Goal: Answer question/provide support: Share knowledge or assist other users

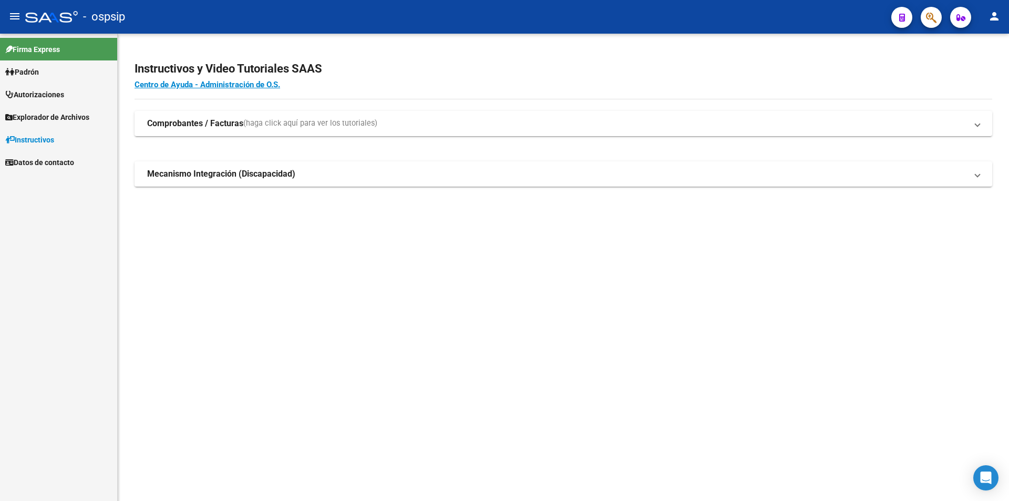
click at [91, 101] on link "Autorizaciones" at bounding box center [58, 94] width 117 height 23
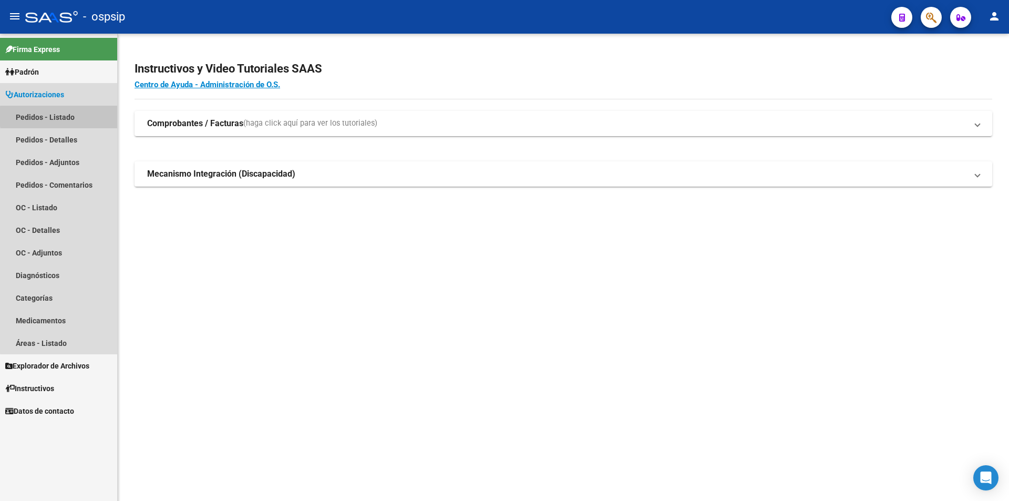
click at [91, 116] on link "Pedidos - Listado" at bounding box center [58, 117] width 117 height 23
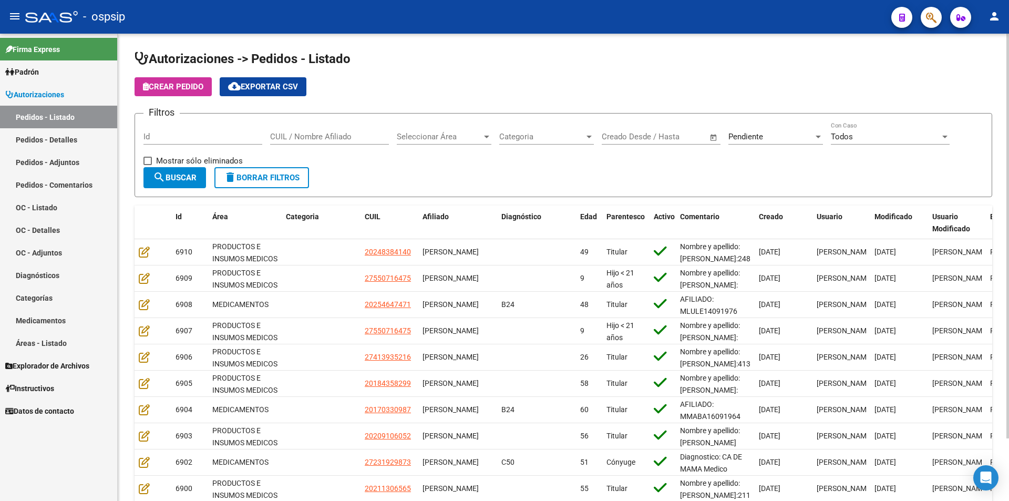
click at [795, 143] on div "Pendiente Seleccionar Estado" at bounding box center [775, 133] width 95 height 23
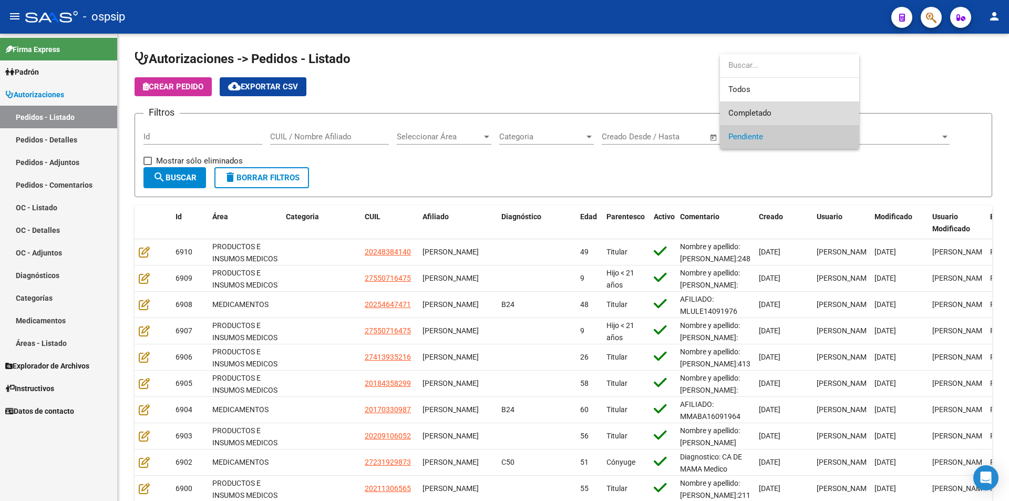
click at [775, 112] on span "Completado" at bounding box center [789, 113] width 122 height 24
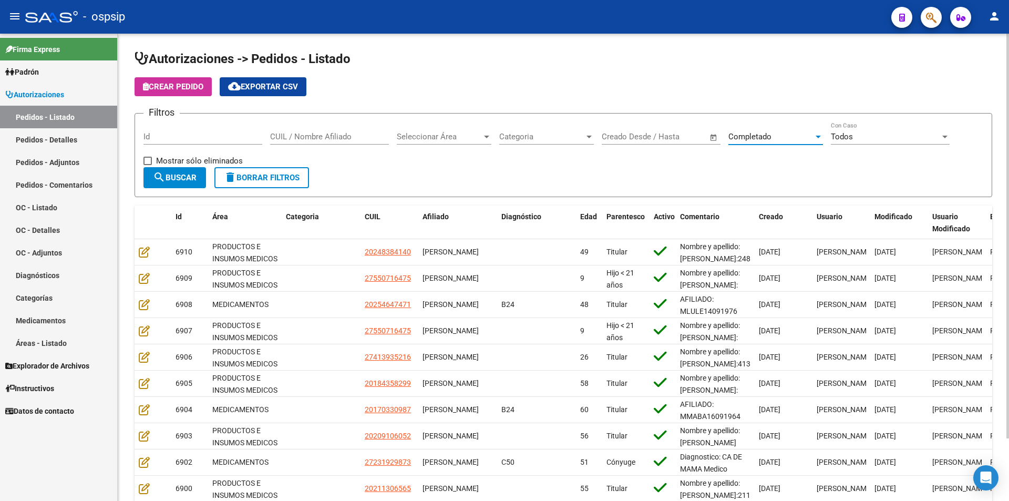
click at [149, 178] on button "search Buscar" at bounding box center [174, 177] width 63 height 21
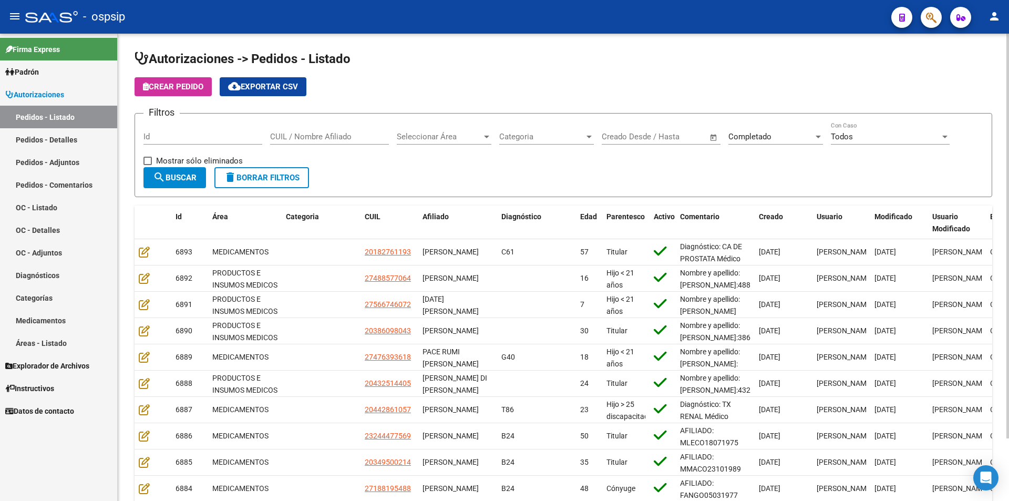
click at [742, 136] on span "Completado" at bounding box center [749, 136] width 43 height 9
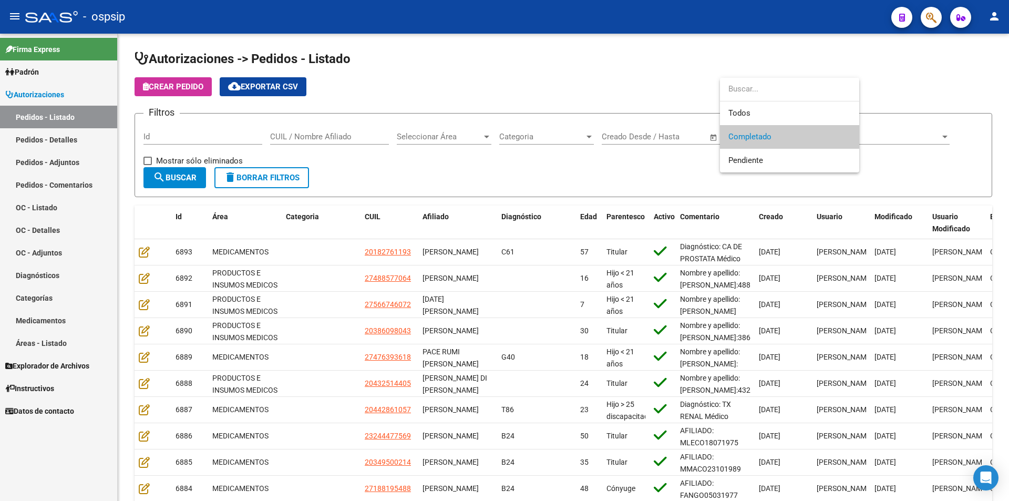
click at [680, 84] on div at bounding box center [504, 250] width 1009 height 501
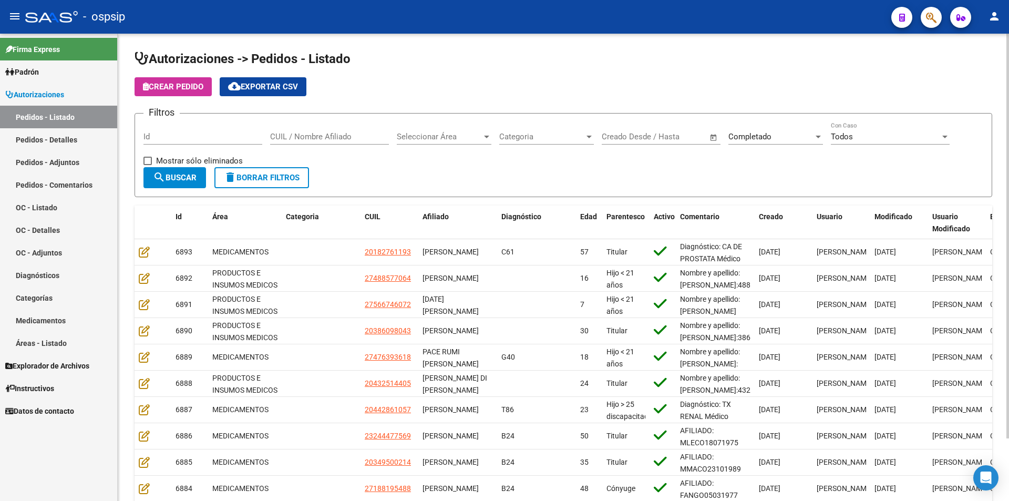
click at [745, 135] on span "Completado" at bounding box center [749, 136] width 43 height 9
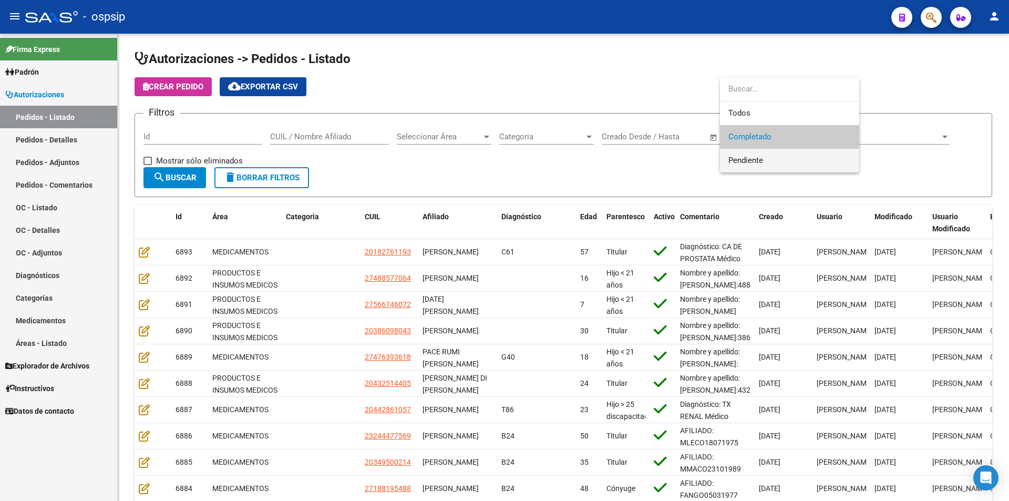
click at [744, 153] on span "Pendiente" at bounding box center [789, 161] width 122 height 24
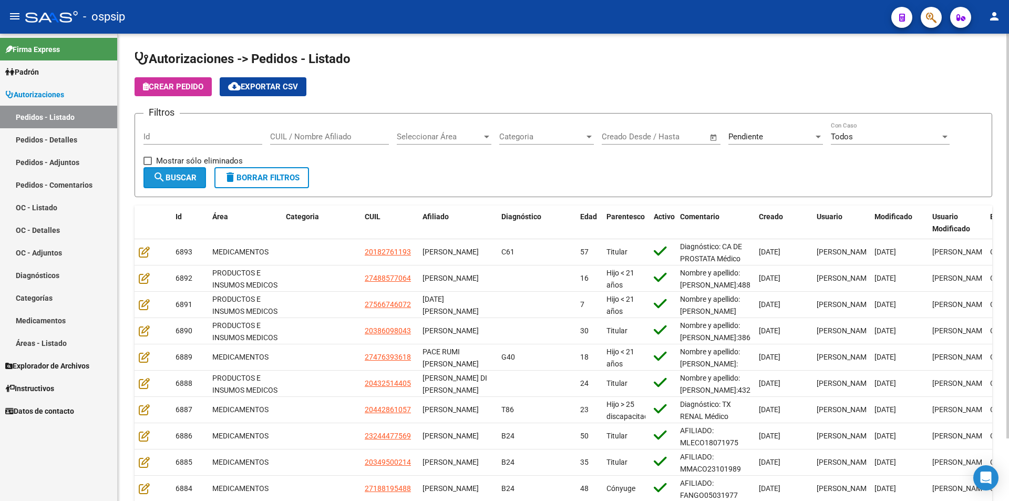
click at [176, 181] on span "search Buscar" at bounding box center [175, 177] width 44 height 9
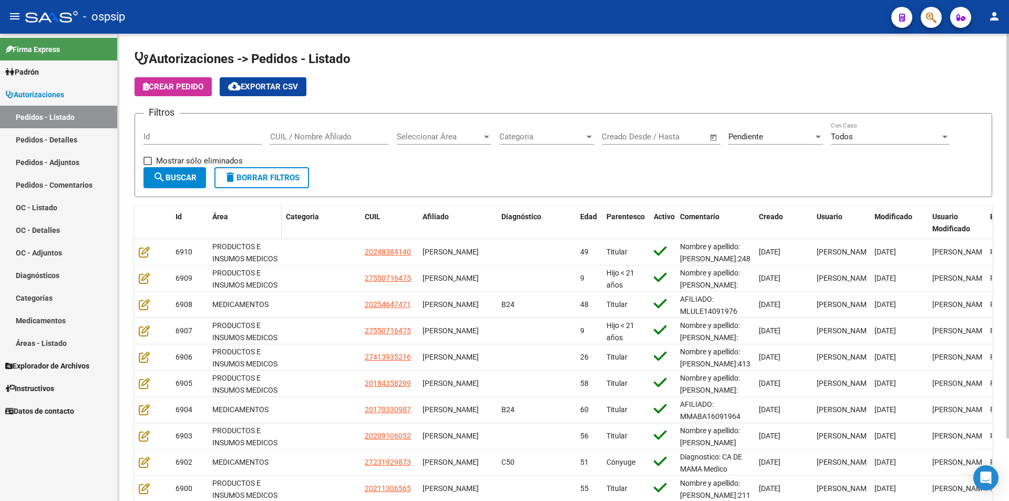
scroll to position [73, 0]
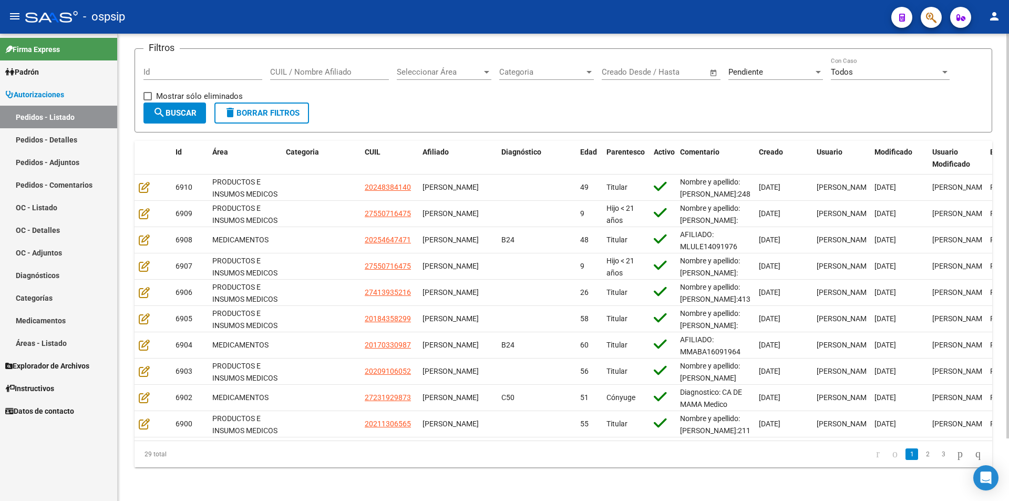
drag, startPoint x: 522, startPoint y: 77, endPoint x: 550, endPoint y: 68, distance: 28.8
click at [534, 73] on div "Categoria Categoria" at bounding box center [546, 73] width 95 height 33
click at [550, 68] on span "Categoria" at bounding box center [541, 71] width 85 height 9
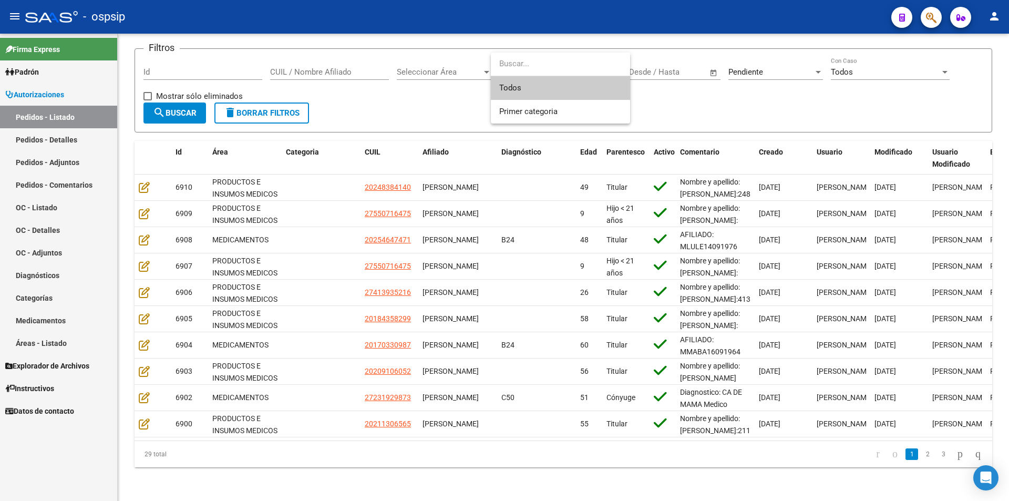
click at [469, 66] on div at bounding box center [504, 250] width 1009 height 501
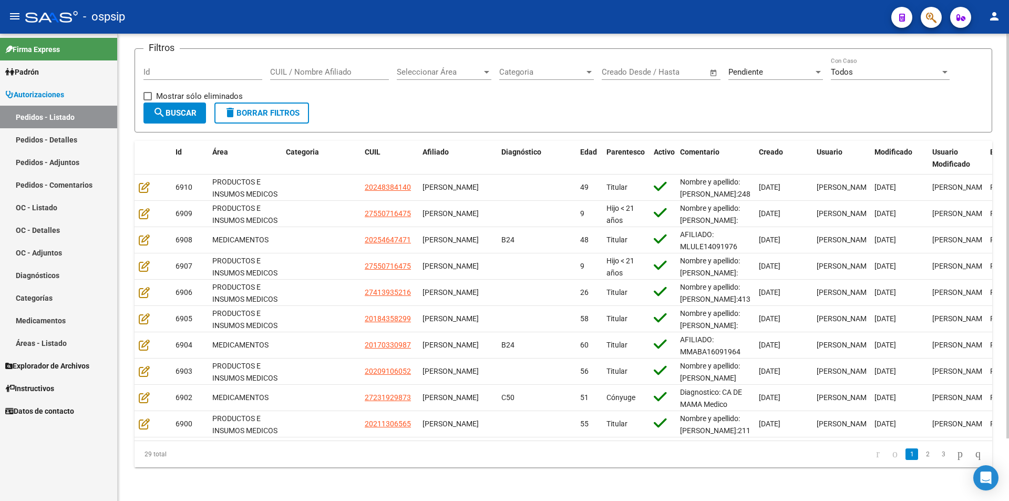
click at [469, 67] on span "Seleccionar Área" at bounding box center [439, 71] width 85 height 9
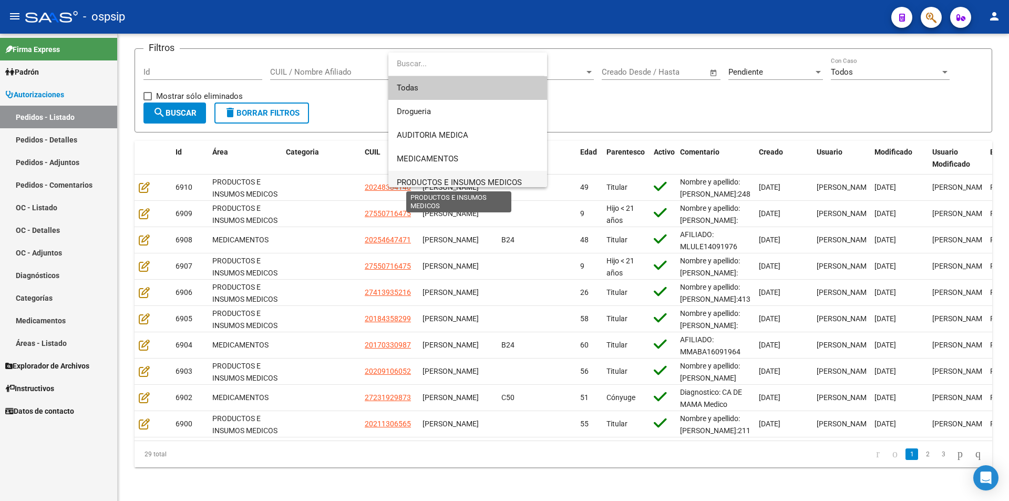
click at [433, 183] on span "PRODUCTOS E INSUMOS MEDICOS" at bounding box center [459, 182] width 125 height 9
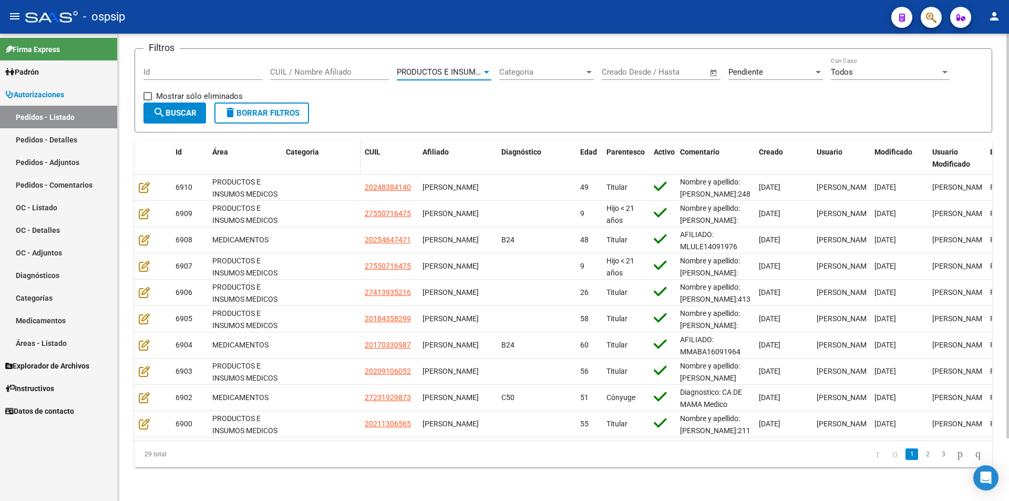
scroll to position [7, 0]
click at [190, 108] on span "search Buscar" at bounding box center [175, 112] width 44 height 9
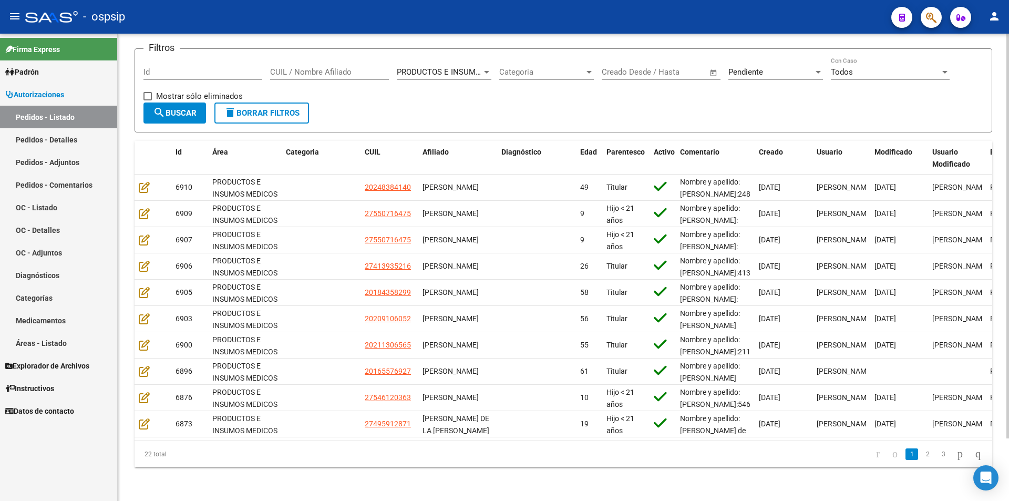
click at [485, 68] on div at bounding box center [486, 72] width 9 height 8
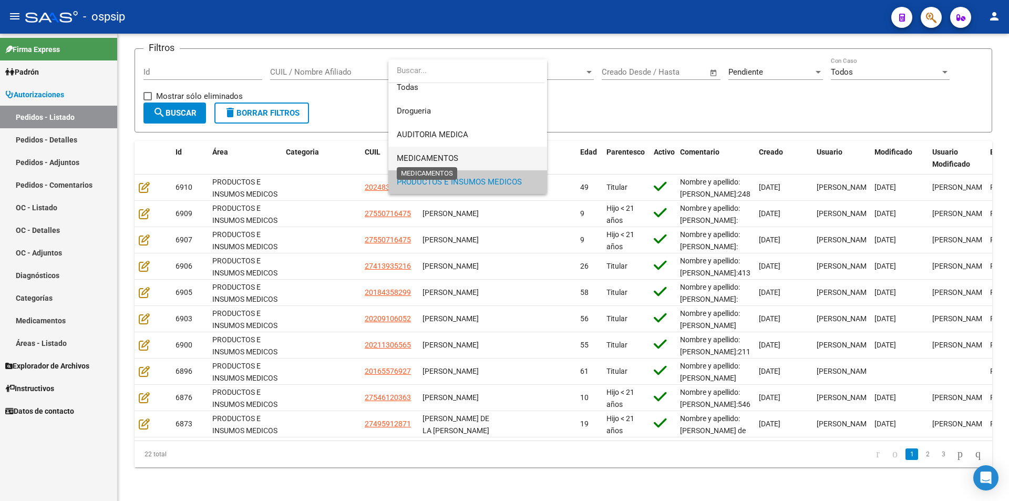
click at [428, 159] on span "MEDICAMENTOS" at bounding box center [427, 157] width 61 height 9
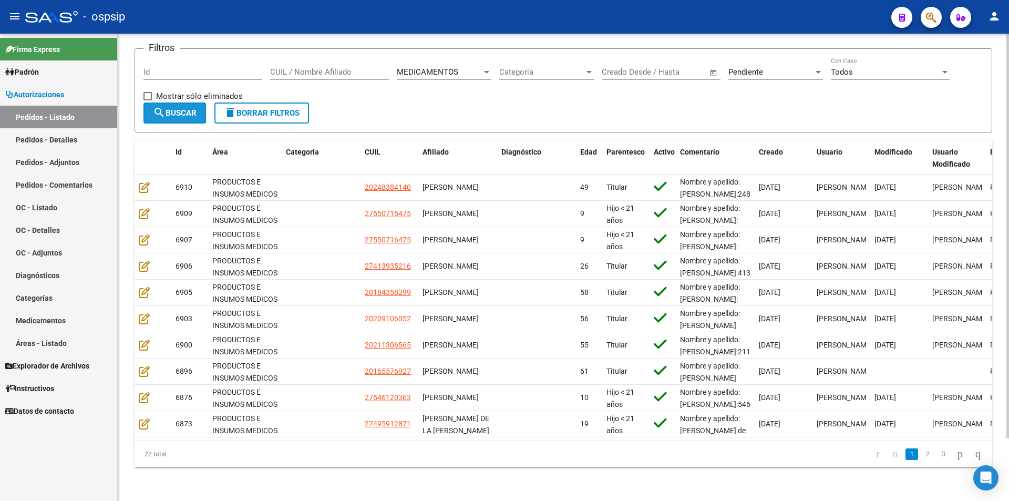
click at [165, 106] on mat-icon "search" at bounding box center [159, 112] width 13 height 13
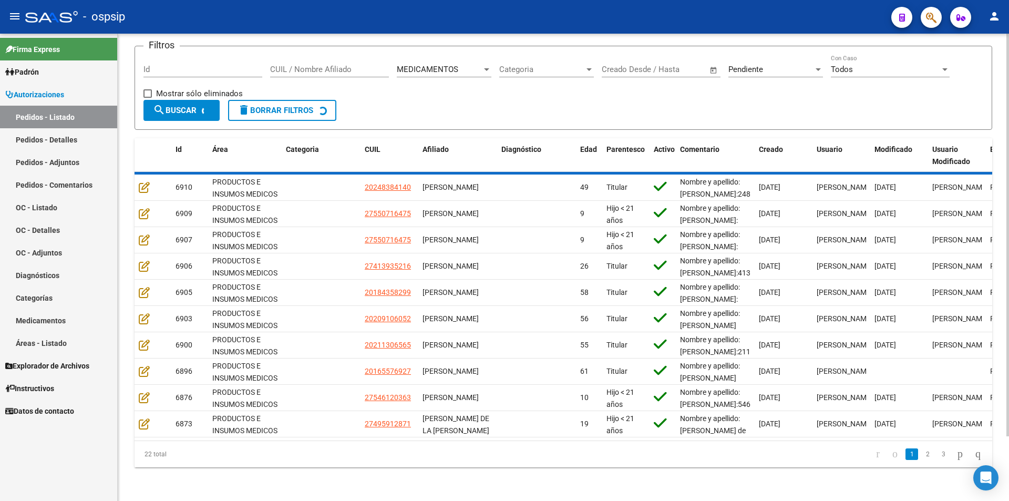
scroll to position [0, 0]
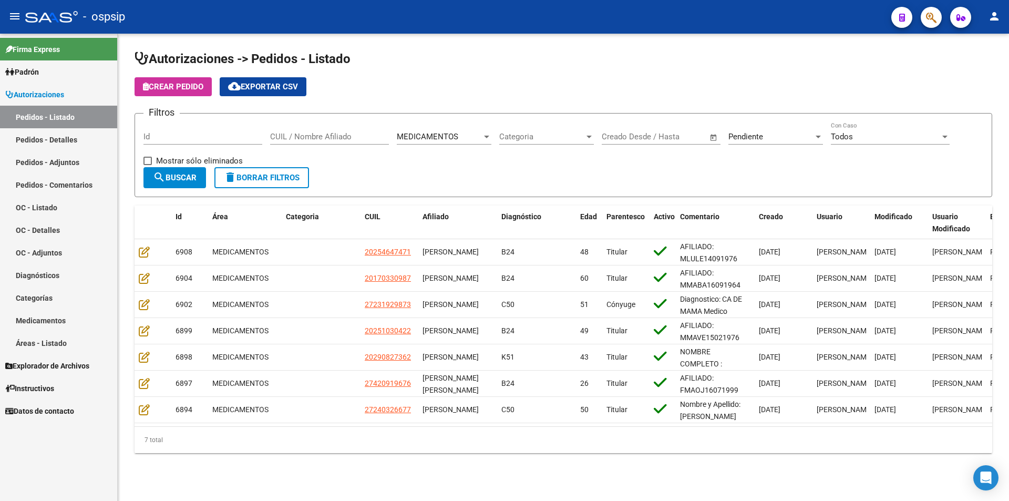
click at [464, 143] on div "MEDICAMENTOS Seleccionar Área" at bounding box center [444, 133] width 95 height 23
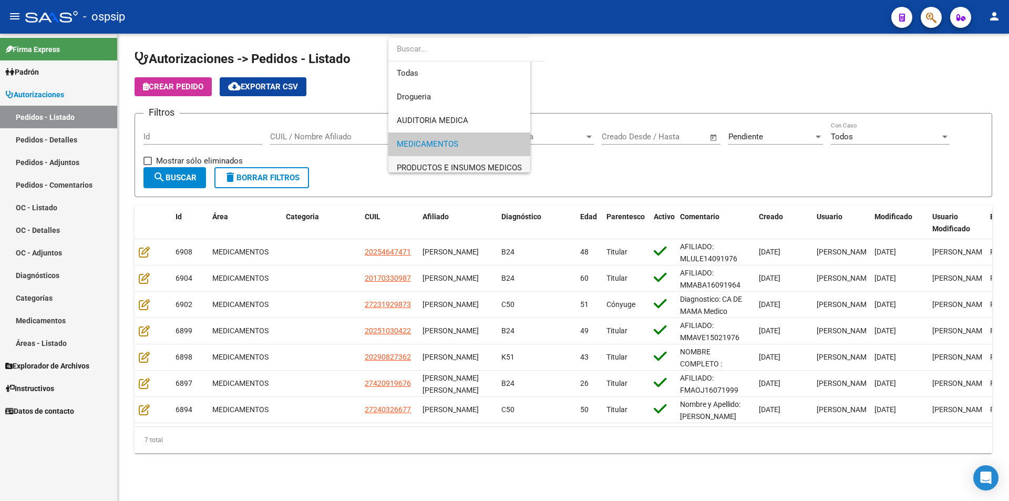
scroll to position [7, 0]
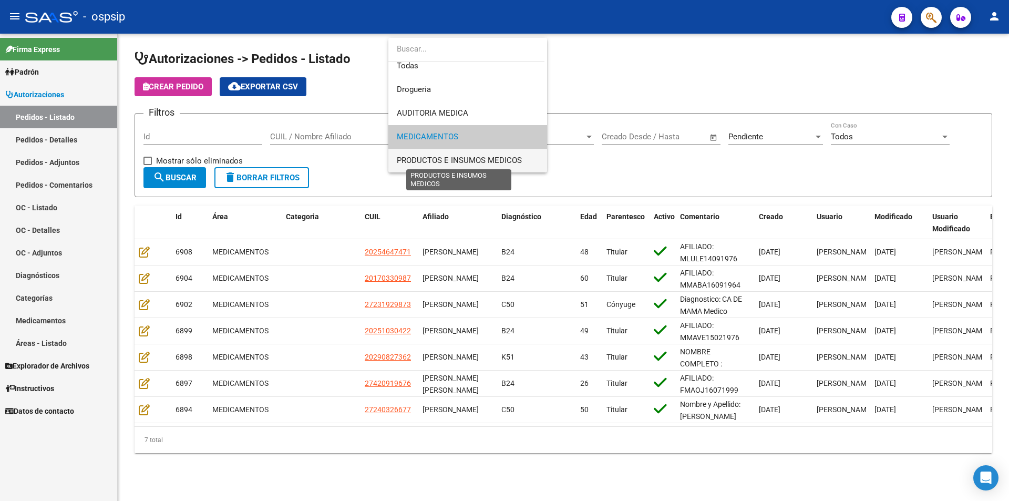
click at [453, 158] on span "PRODUCTOS E INSUMOS MEDICOS" at bounding box center [459, 160] width 125 height 9
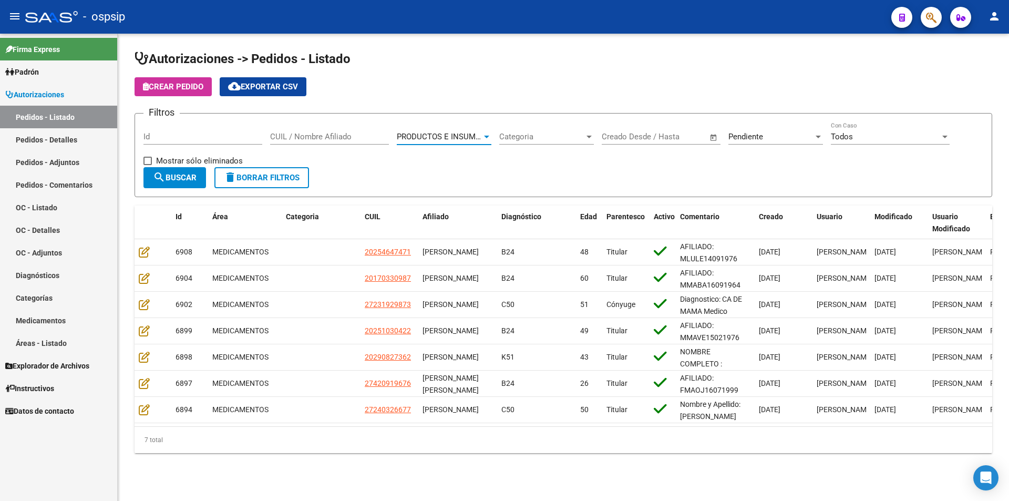
click at [156, 172] on mat-icon "search" at bounding box center [159, 177] width 13 height 13
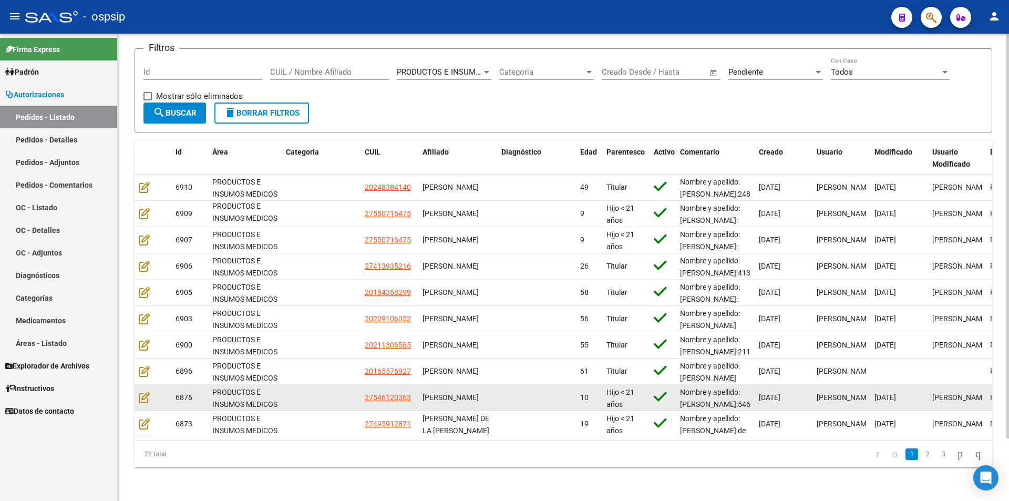
scroll to position [0, 0]
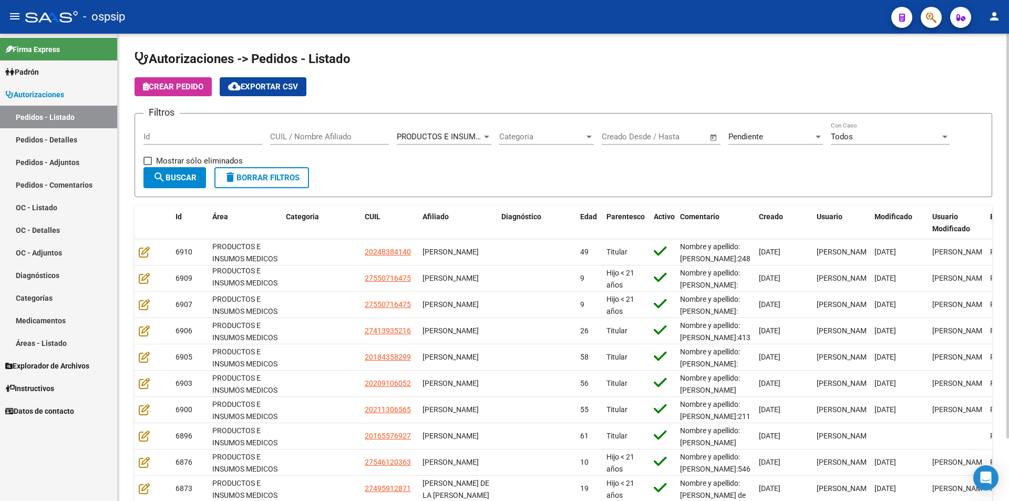
click at [438, 130] on div "PRODUCTOS E INSUMOS MEDICOS Seleccionar Área" at bounding box center [444, 133] width 95 height 23
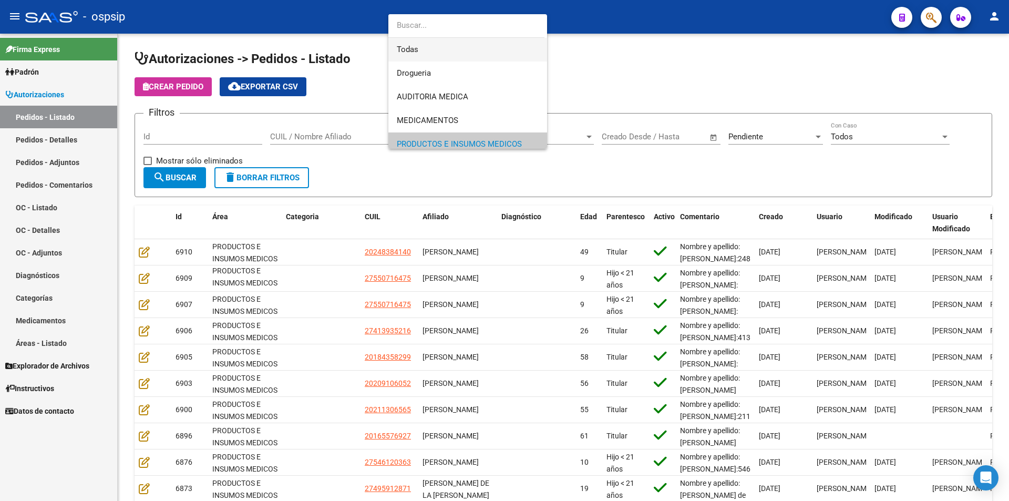
click at [425, 42] on span "Todas" at bounding box center [468, 50] width 142 height 24
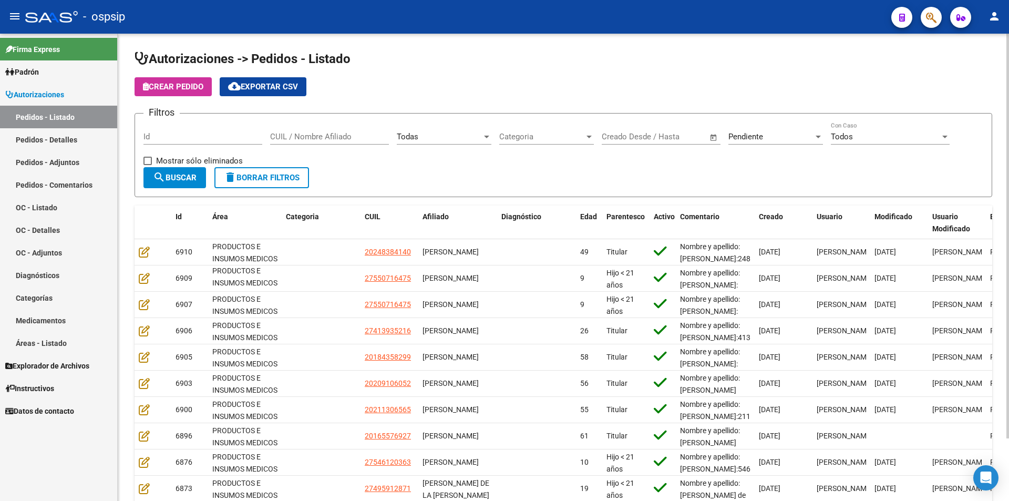
click at [742, 130] on div "Pendiente Seleccionar Estado" at bounding box center [775, 133] width 95 height 23
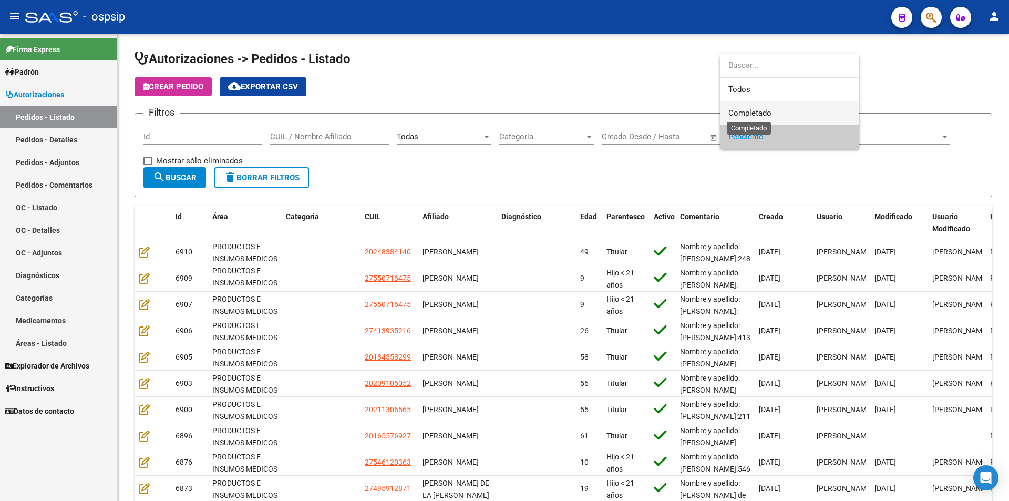
click at [741, 116] on span "Completado" at bounding box center [749, 112] width 43 height 9
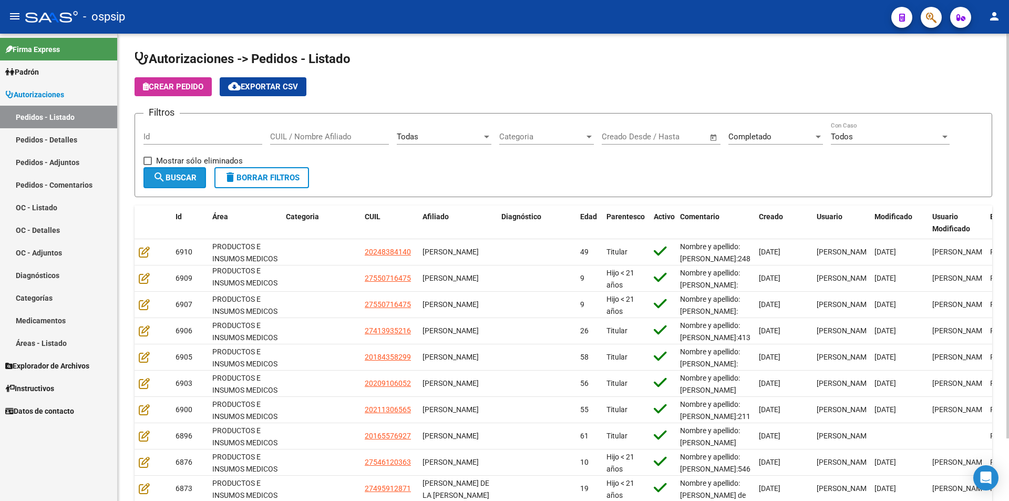
click at [181, 182] on button "search Buscar" at bounding box center [174, 177] width 63 height 21
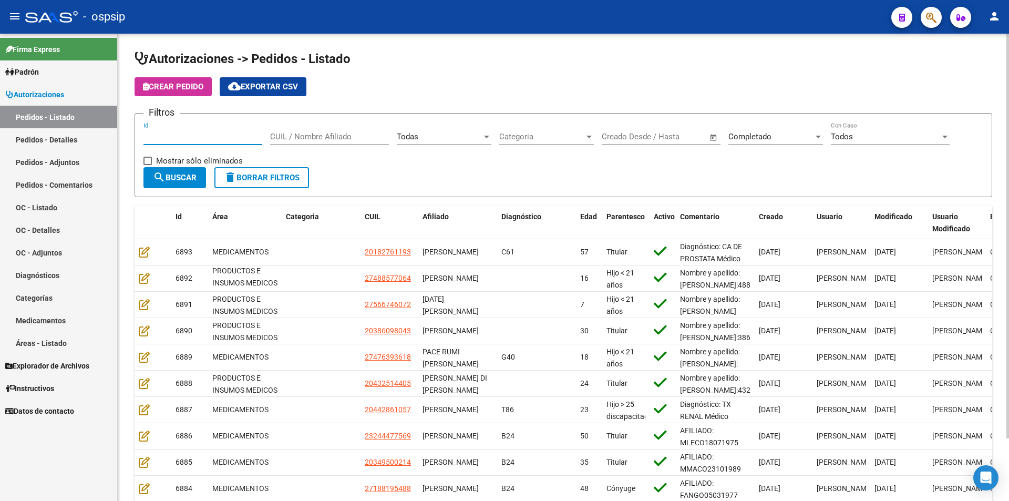
click at [177, 133] on input "Id" at bounding box center [202, 136] width 119 height 9
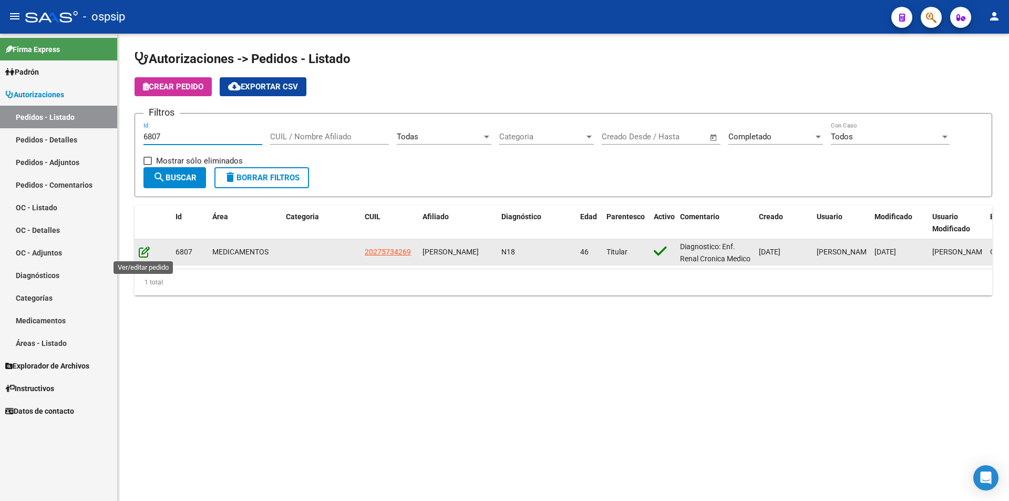
type input "6807"
click at [145, 251] on icon at bounding box center [144, 252] width 11 height 12
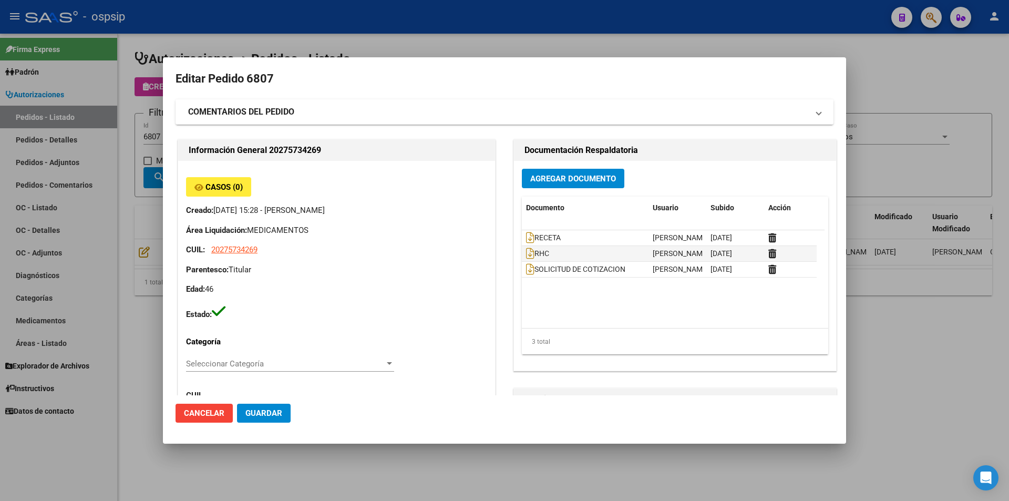
click at [265, 115] on strong "COMENTARIOS DEL PEDIDO" at bounding box center [241, 112] width 106 height 13
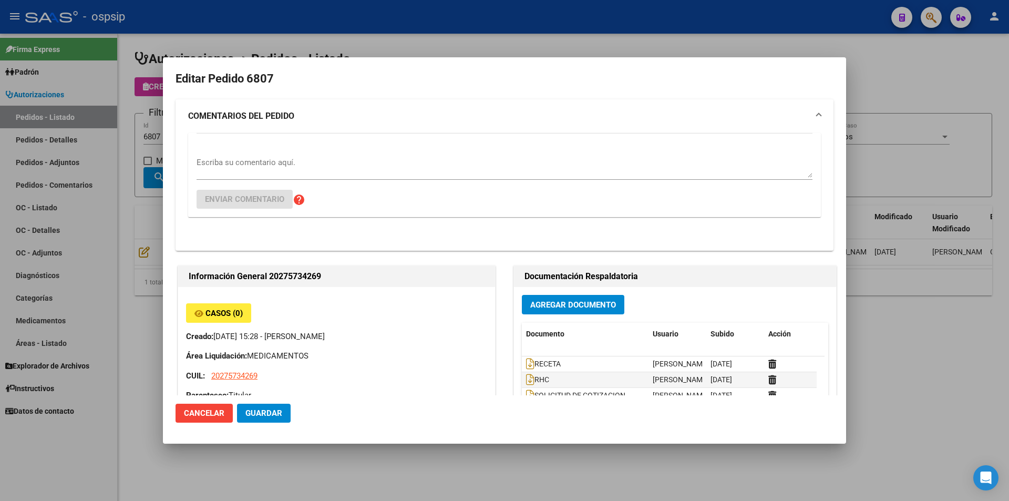
click at [258, 168] on textarea "Escriba su comentario aquí." at bounding box center [505, 167] width 616 height 21
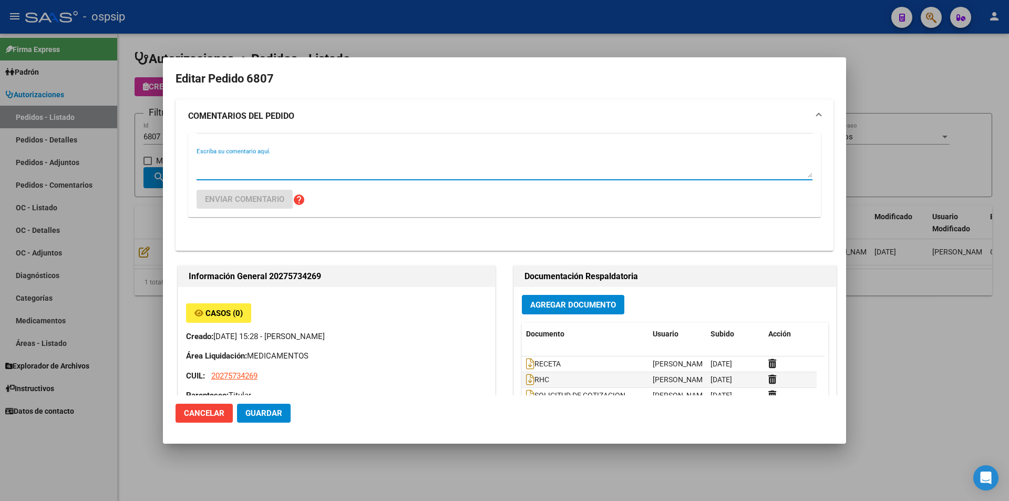
paste textarea "MODULO ORAL ADULTO HASTA 1200 KCAL."
click at [507, 162] on textarea "PARA PROXIMOS PEDIDOS INCLUIR MODULO ORAL ADULTO HASTA 1200 KCAL." at bounding box center [505, 167] width 616 height 21
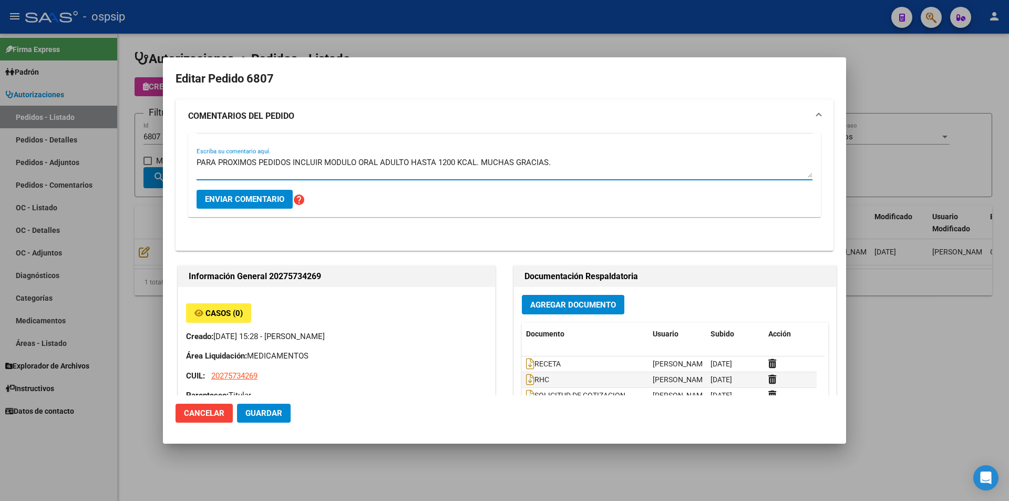
click at [201, 160] on textarea "PARA PROXIMOS PEDIDOS INCLUIR MODULO ORAL ADULTO HASTA 1200 KCAL. MUCHAS GRACIA…" at bounding box center [505, 167] width 616 height 21
click at [367, 163] on textarea "POR FAVOR, PARA PROXIMOS PEDIDOS INCLUIR MODULO ORAL ADULTO HASTA 1200 KCAL. MU…" at bounding box center [505, 167] width 616 height 21
click at [525, 161] on textarea "POR FAVOR, PARA PROXIMOS PEDIDOS INCLUIR "MODULO ORAL ADULTO HASTA 1200 KCAL. M…" at bounding box center [505, 167] width 616 height 21
type textarea "POR FAVOR, PARA PROXIMOS PEDIDOS INCLUIR "MODULO ORAL ADULTO HASTA 1200 KCAL. (…"
click at [268, 204] on button "Enviar comentario" at bounding box center [245, 199] width 96 height 19
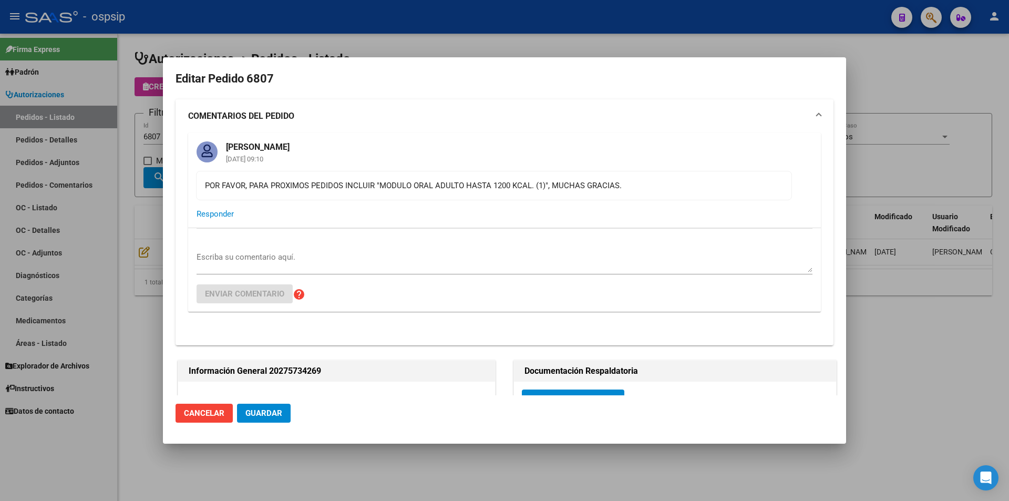
click at [143, 228] on div at bounding box center [504, 250] width 1009 height 501
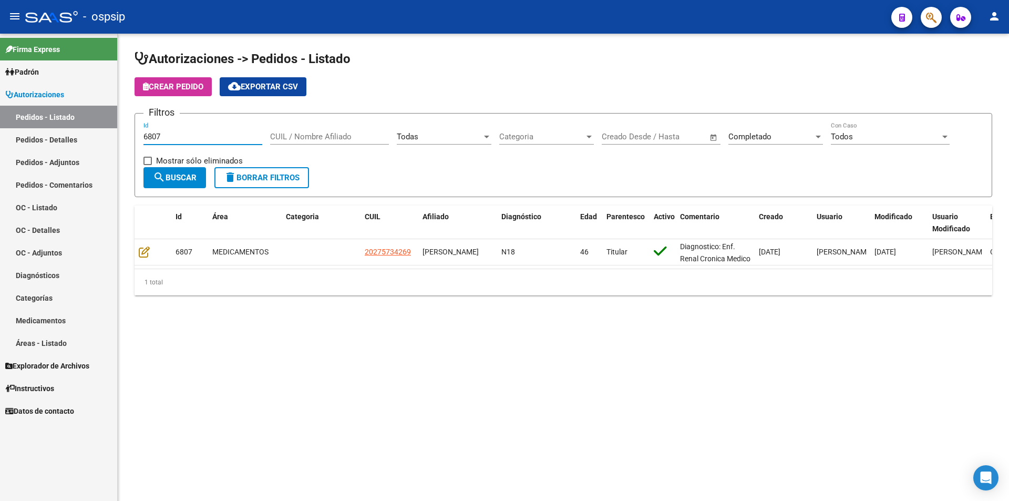
click at [165, 139] on input "6807" at bounding box center [202, 136] width 119 height 9
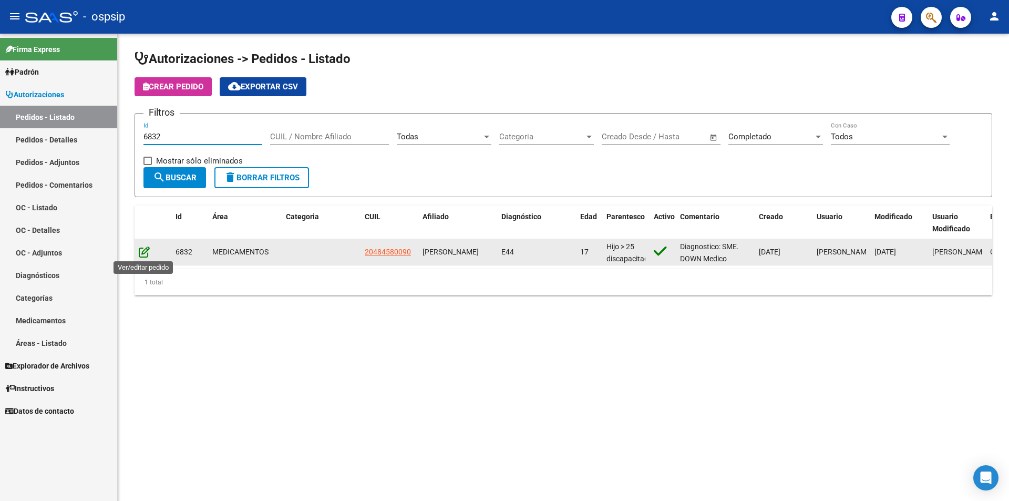
type input "6832"
click at [146, 252] on icon at bounding box center [144, 252] width 11 height 12
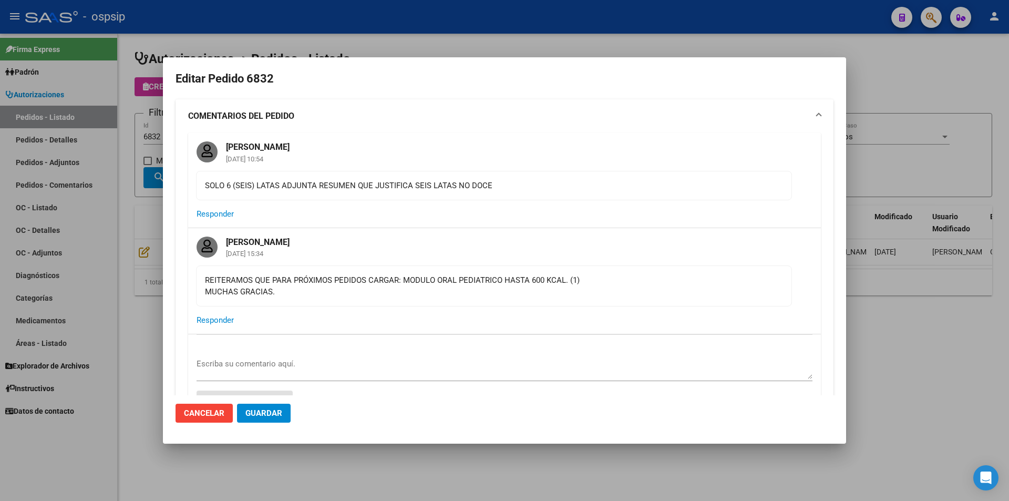
click at [295, 485] on div at bounding box center [504, 250] width 1009 height 501
